Goal: Transaction & Acquisition: Obtain resource

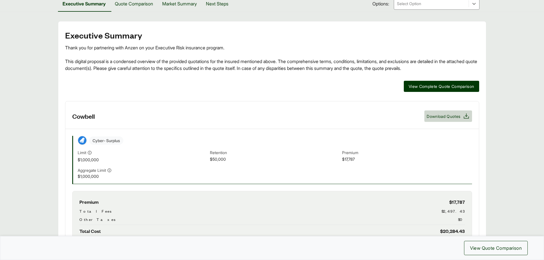
scroll to position [84, 0]
click at [440, 119] on span "Download Quotes" at bounding box center [443, 117] width 34 height 6
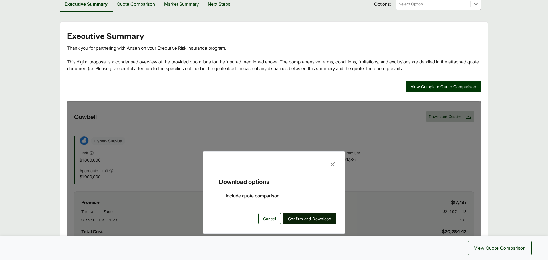
click at [303, 220] on span "Confirm and Download" at bounding box center [309, 219] width 43 height 6
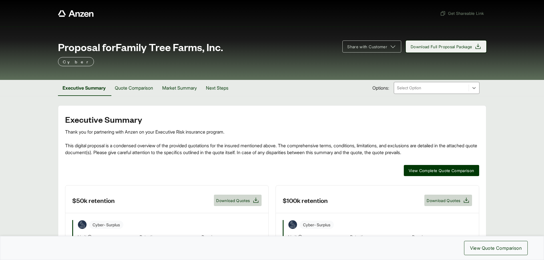
click at [433, 46] on span "Download Full Proposal Package" at bounding box center [441, 47] width 62 height 6
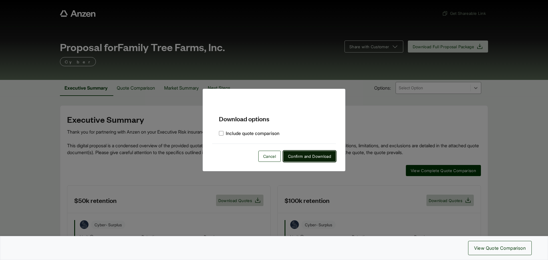
click at [293, 156] on span "Confirm and Download" at bounding box center [309, 156] width 43 height 6
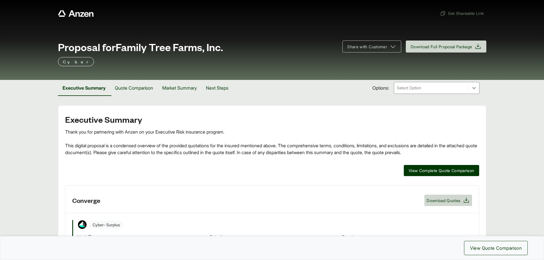
click at [92, 156] on div "Executive Summary Thank you for partnering with Anzen on your Executive Risk in…" at bounding box center [272, 241] width 414 height 253
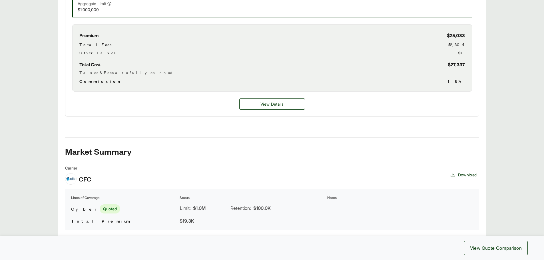
scroll to position [171, 0]
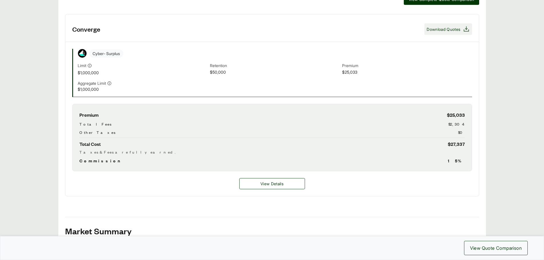
click at [447, 32] on span "Download Quotes" at bounding box center [443, 29] width 34 height 6
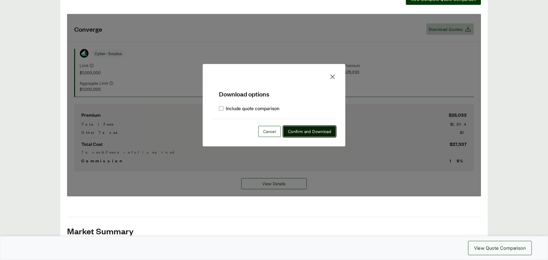
click at [307, 136] on button "Confirm and Download" at bounding box center [309, 131] width 53 height 11
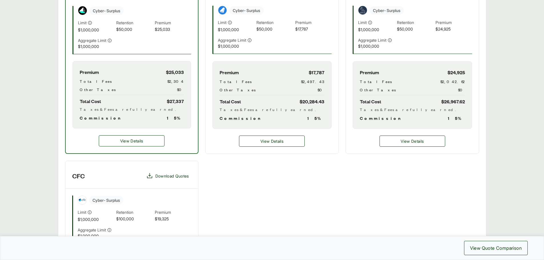
scroll to position [285, 0]
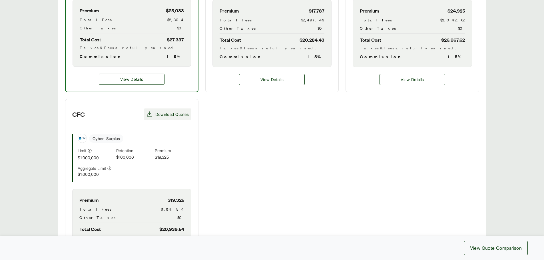
click at [167, 116] on span "Download Quotes" at bounding box center [172, 114] width 34 height 6
